Goal: Communication & Community: Answer question/provide support

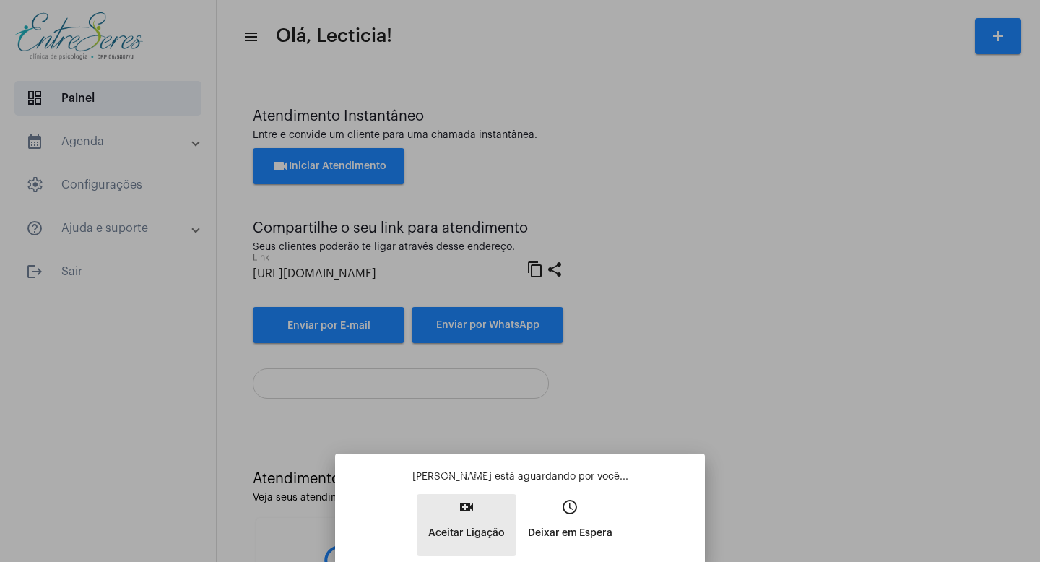
click at [471, 505] on mat-icon "video_call" at bounding box center [466, 506] width 17 height 17
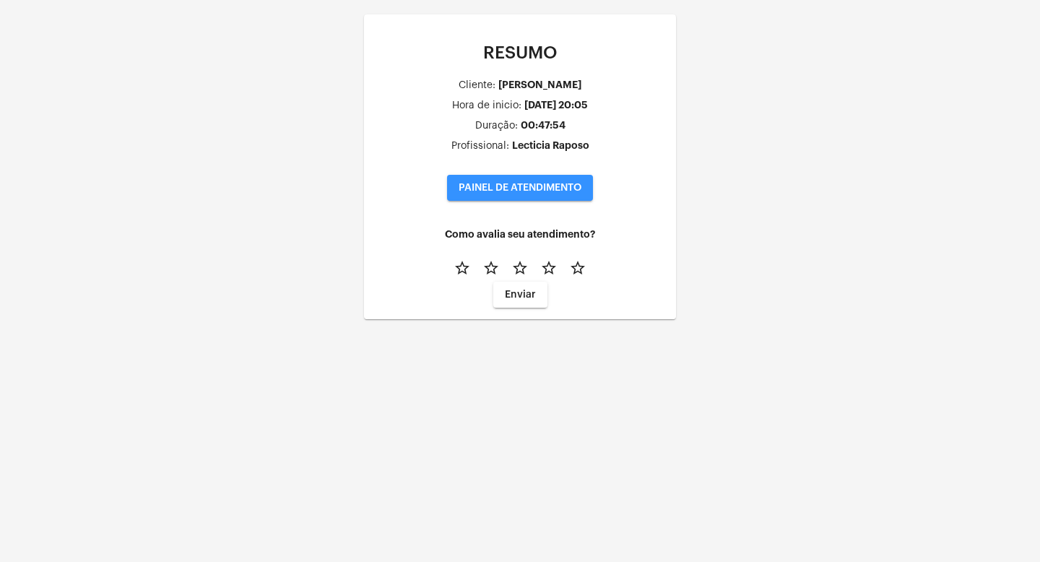
click at [489, 193] on button "PAINEL DE ATENDIMENTO" at bounding box center [520, 188] width 146 height 26
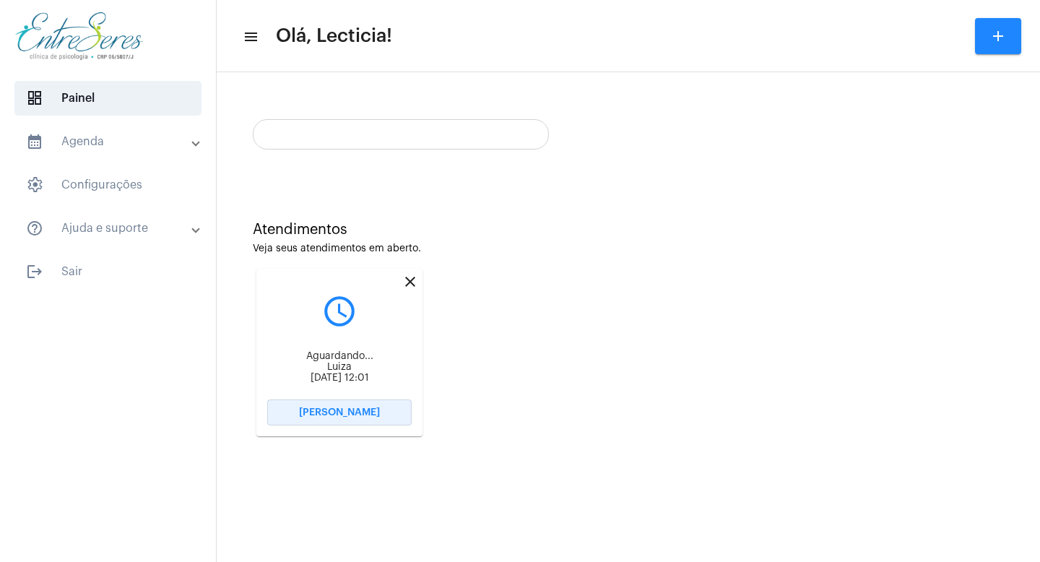
click at [352, 409] on span "[PERSON_NAME]" at bounding box center [339, 412] width 81 height 10
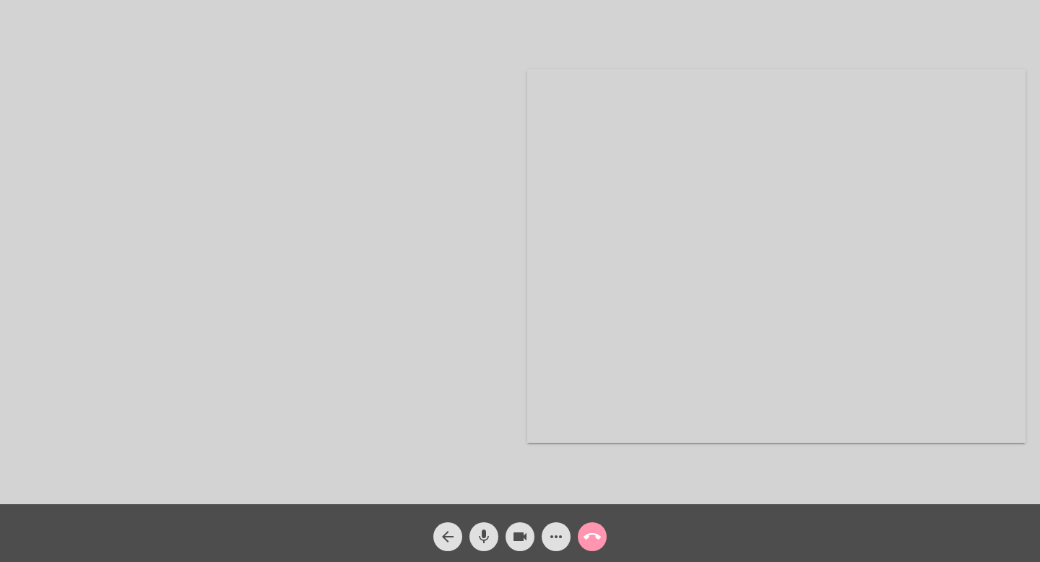
click at [598, 529] on mat-icon "call_end" at bounding box center [591, 536] width 17 height 17
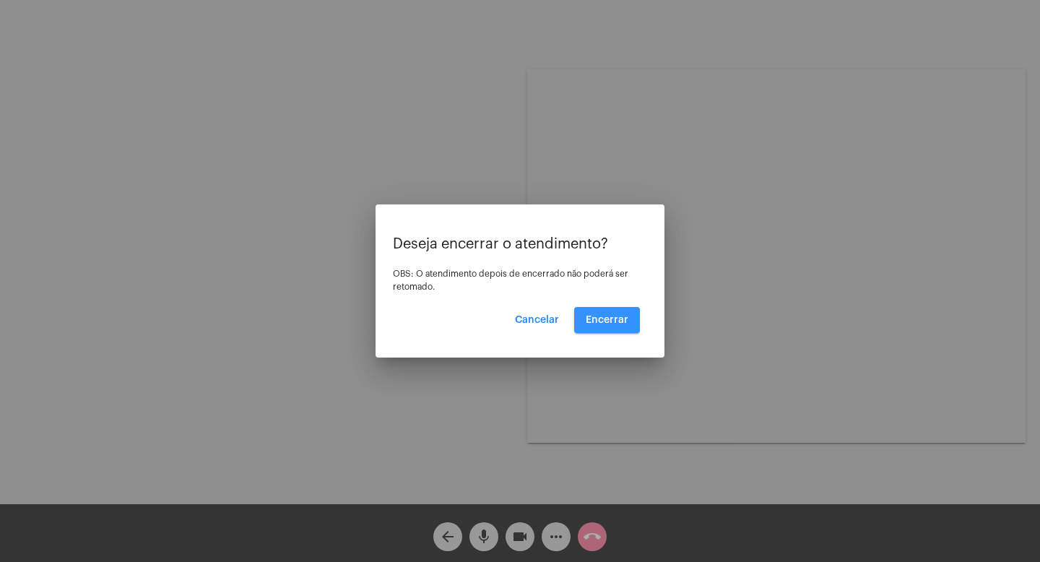
click at [607, 330] on button "Encerrar" at bounding box center [607, 320] width 66 height 26
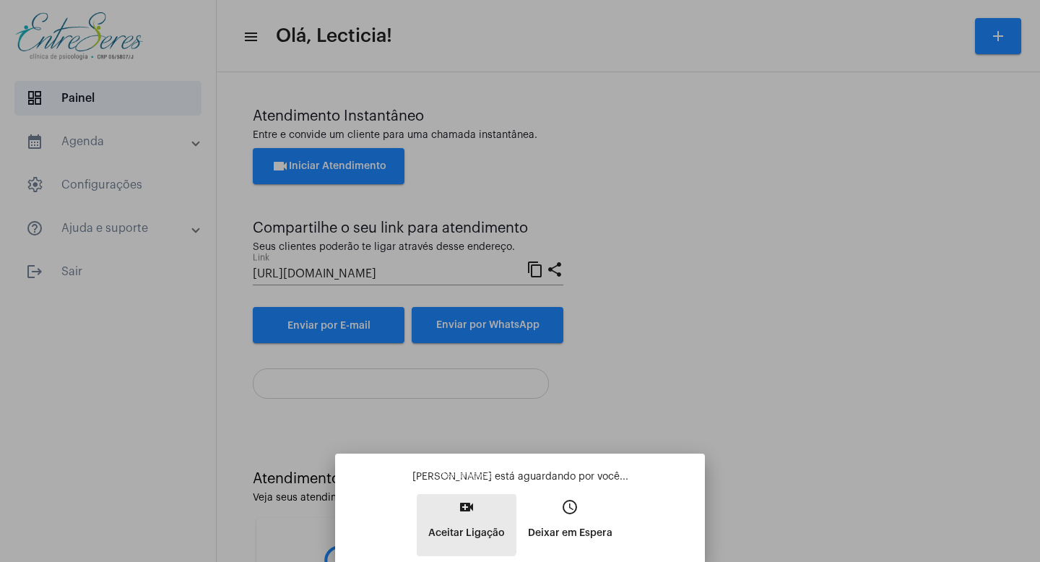
drag, startPoint x: 456, startPoint y: 516, endPoint x: 445, endPoint y: 508, distance: 14.4
click at [456, 515] on button "video_call Aceitar Ligação" at bounding box center [467, 525] width 100 height 62
